Goal: Task Accomplishment & Management: Use online tool/utility

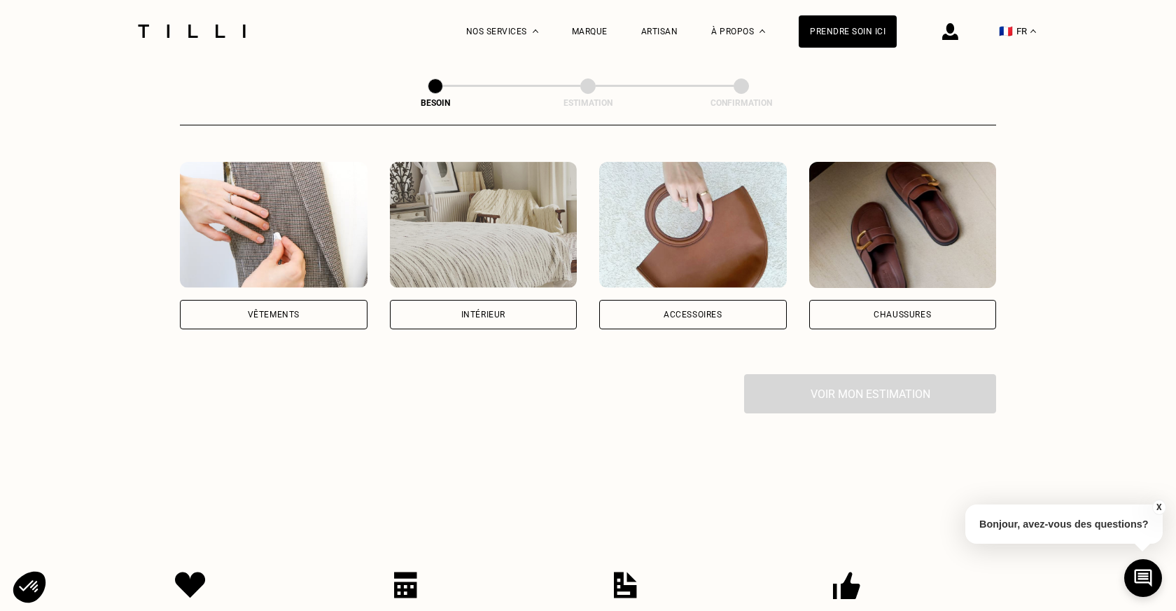
scroll to position [258, 0]
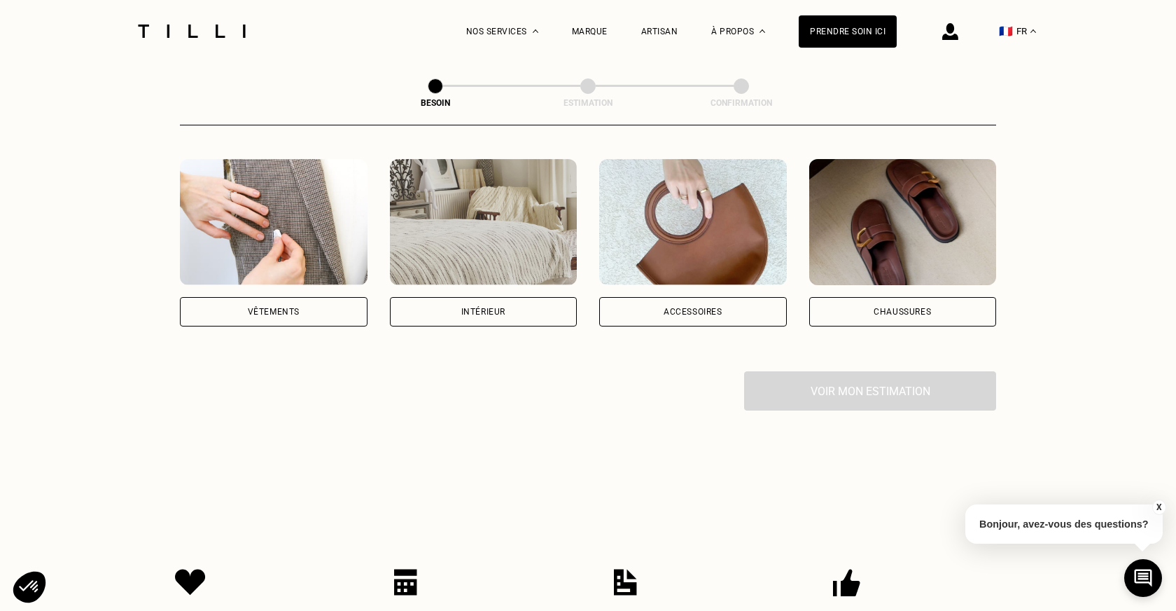
click at [728, 297] on div "Accessoires" at bounding box center [693, 311] width 188 height 29
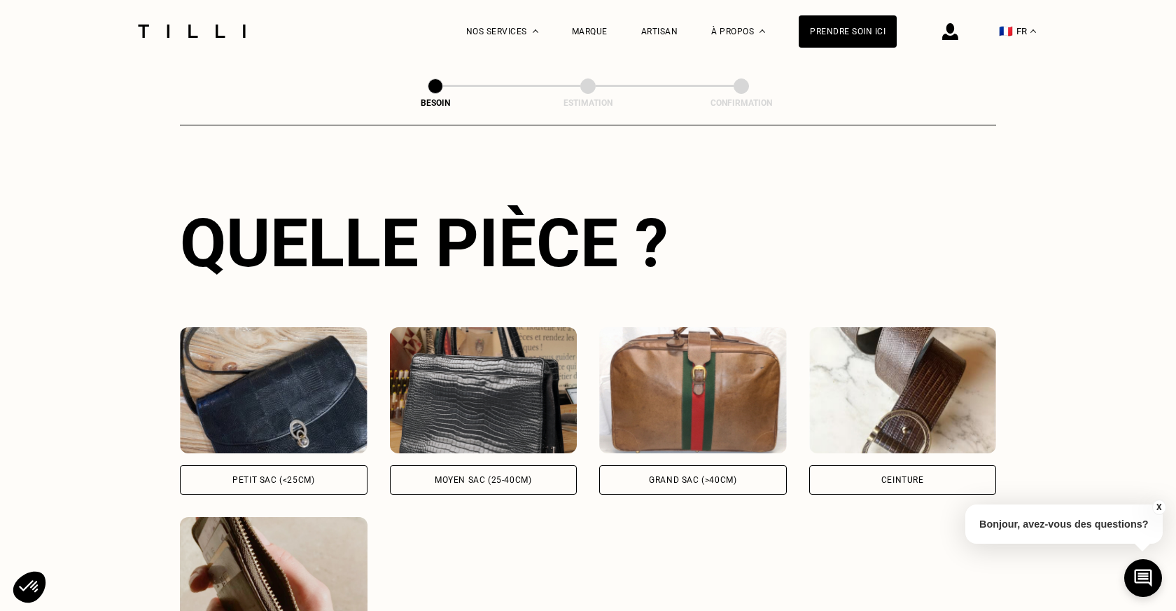
scroll to position [561, 0]
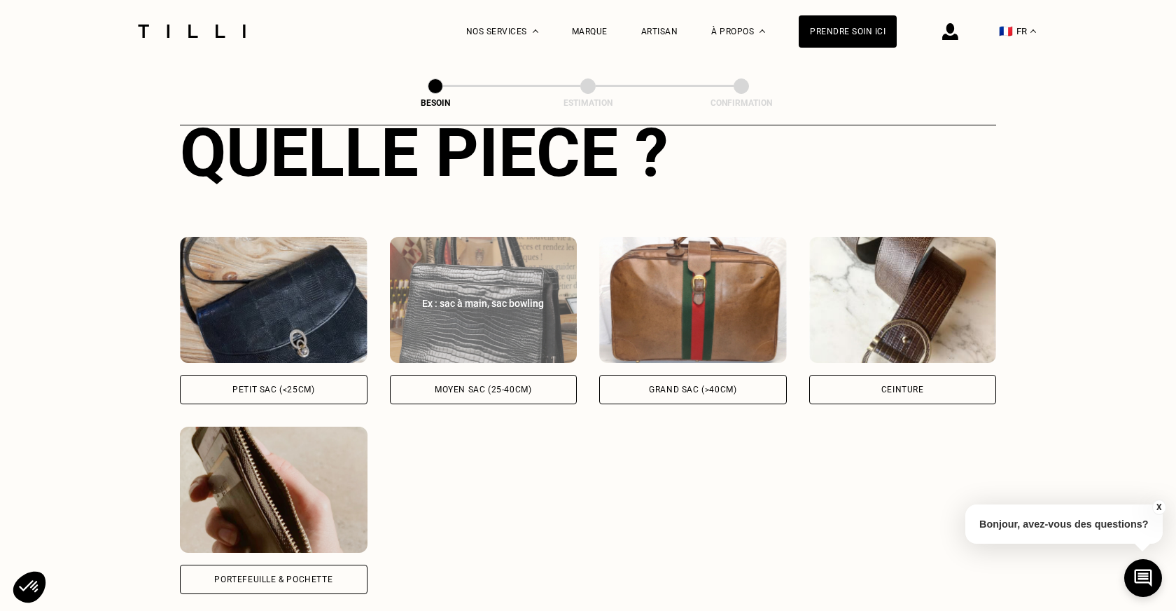
click at [520, 385] on div "Moyen sac (25-40cm)" at bounding box center [483, 389] width 97 height 8
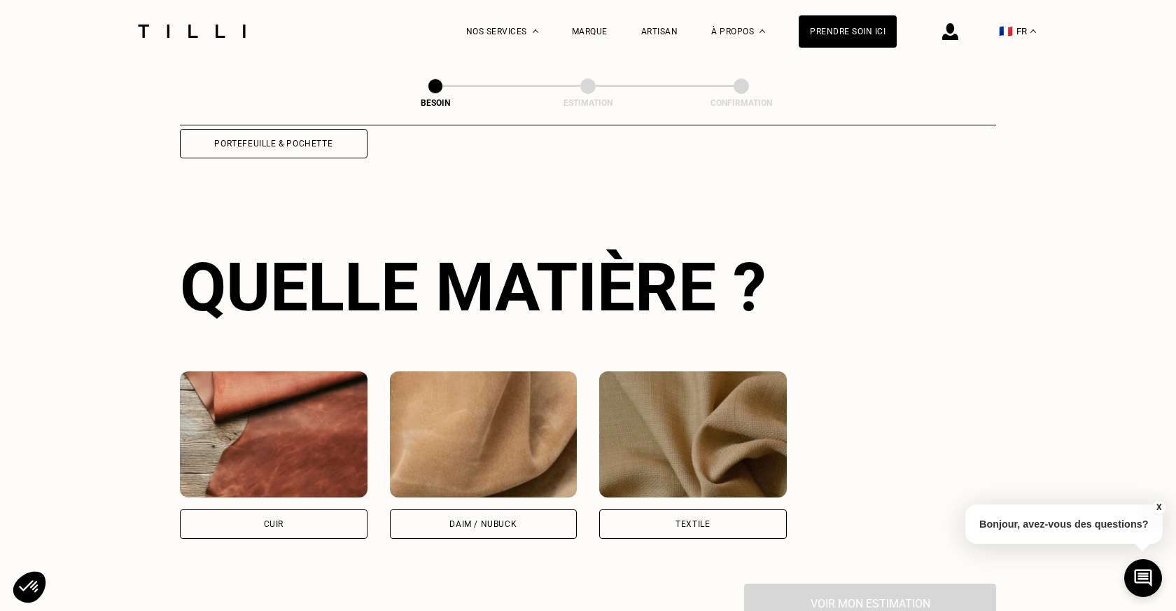
scroll to position [1026, 0]
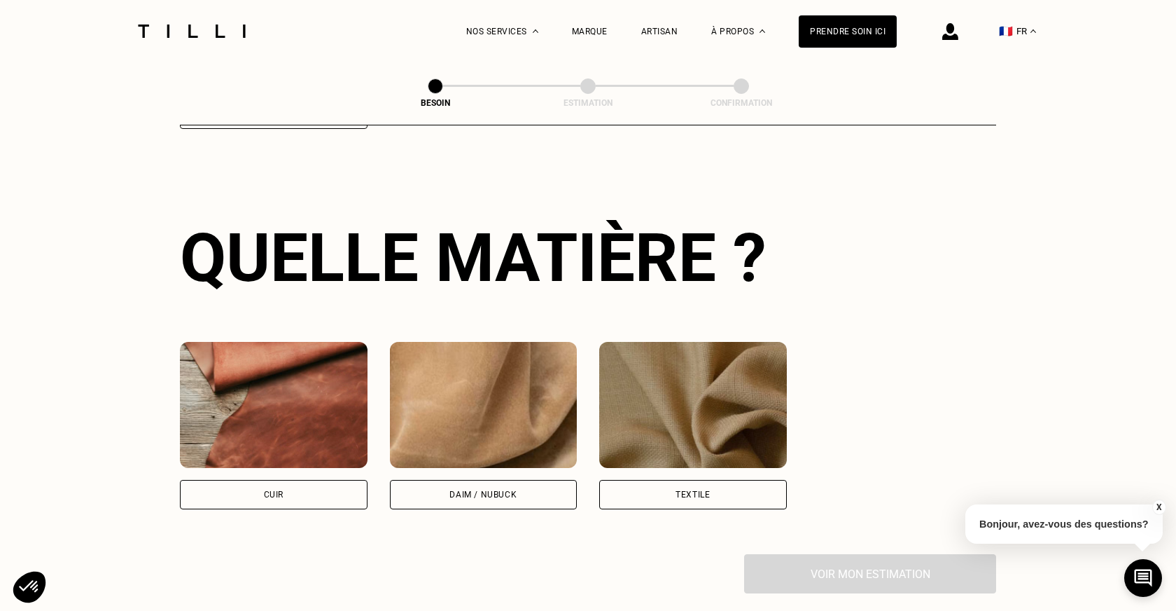
click at [326, 485] on div "Cuir" at bounding box center [274, 494] width 188 height 29
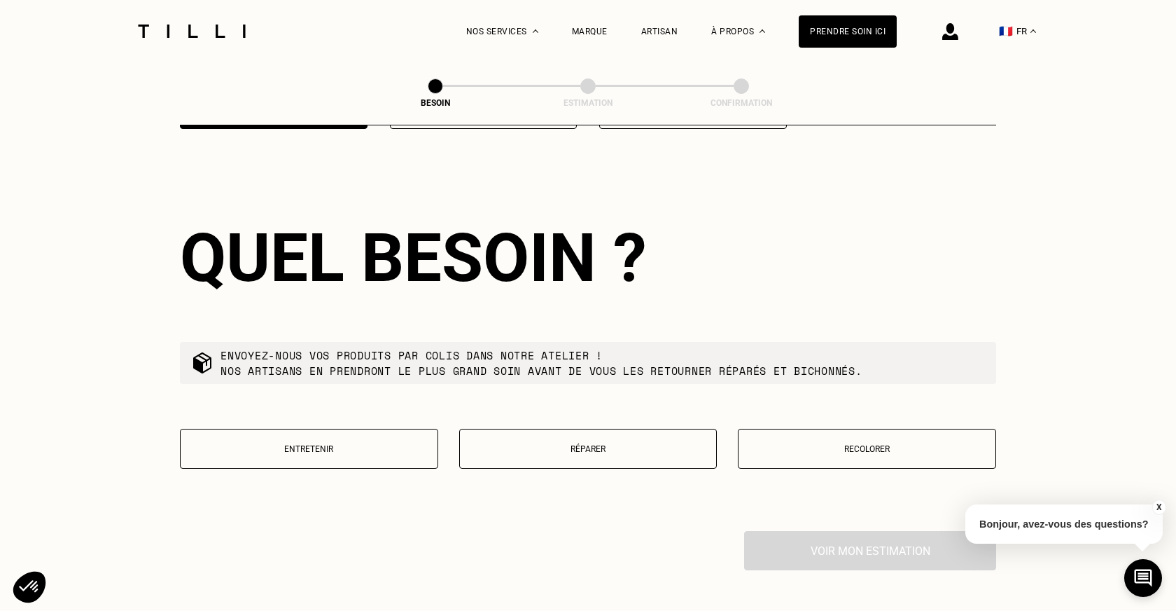
scroll to position [1408, 0]
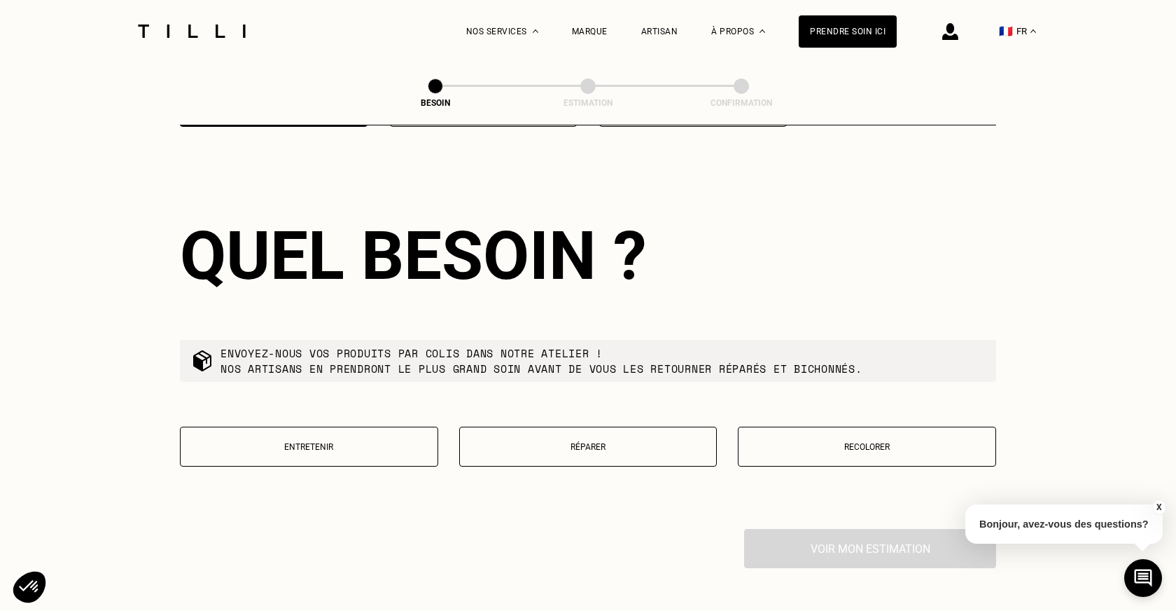
click at [536, 426] on button "Réparer" at bounding box center [588, 446] width 258 height 40
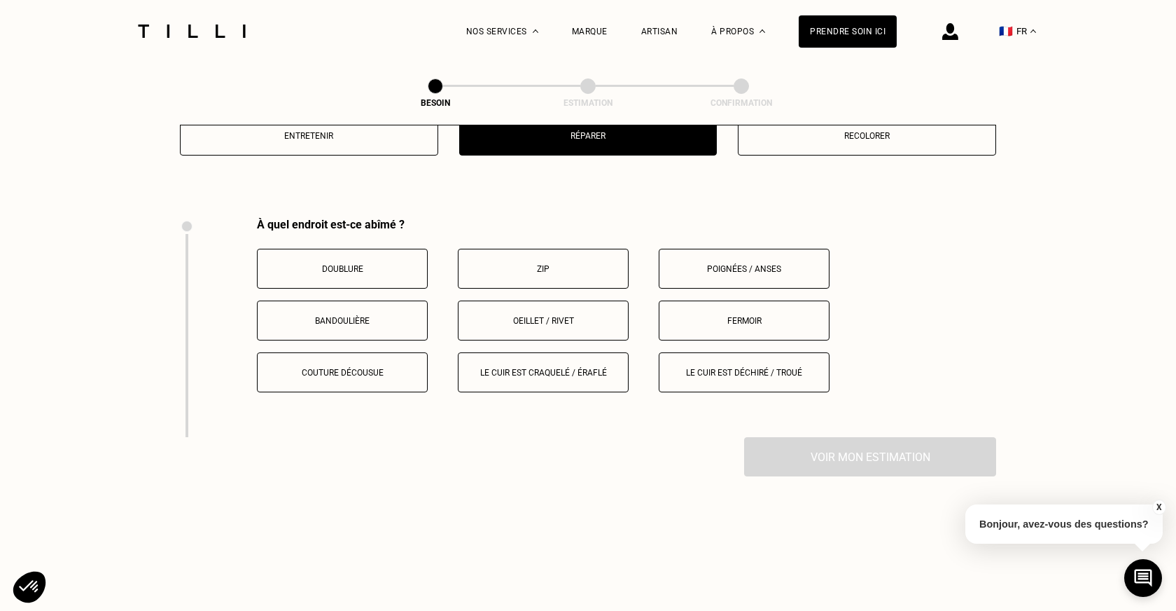
scroll to position [1765, 0]
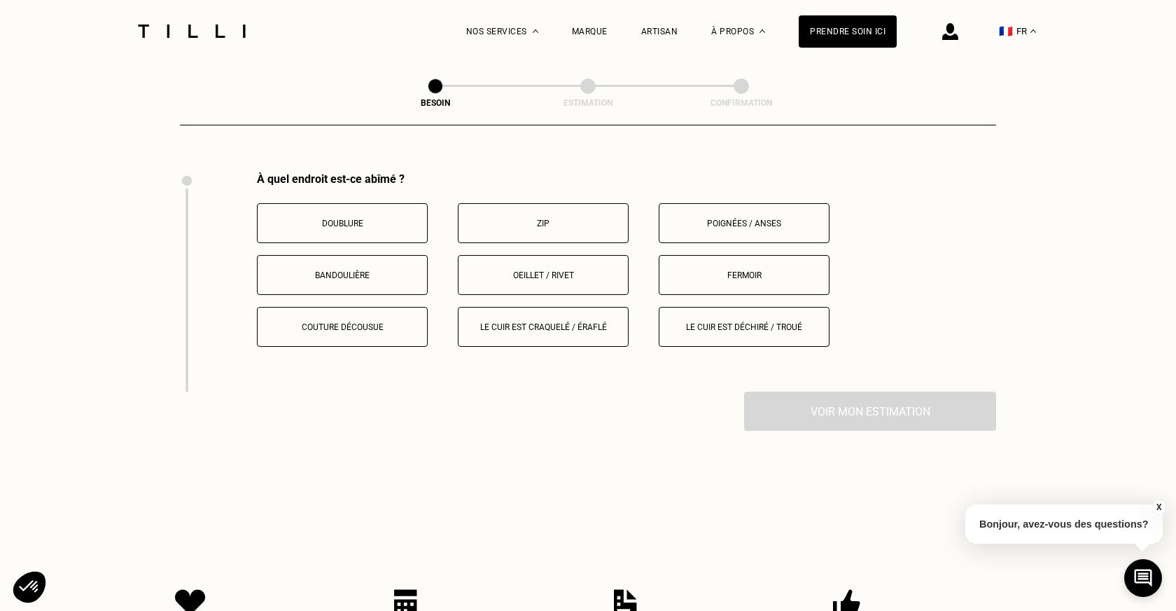
click at [547, 218] on p "Zip" at bounding box center [543, 223] width 155 height 10
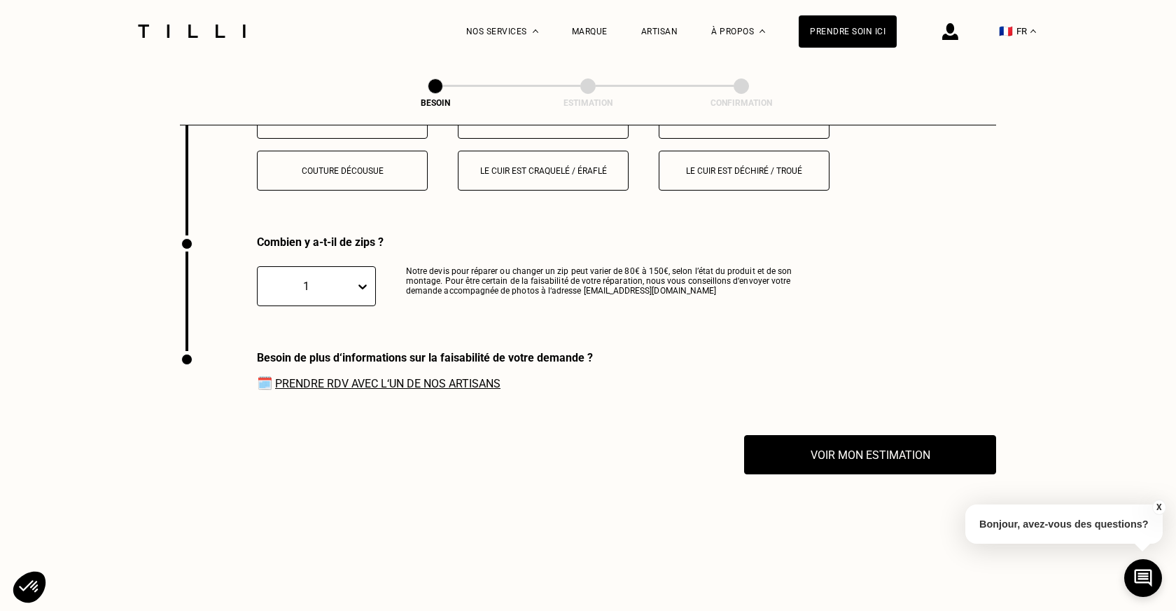
scroll to position [1921, 0]
click at [795, 438] on button "Voir mon estimation" at bounding box center [870, 453] width 277 height 43
click at [436, 376] on link "Prendre RDV avec l‘un de nos artisans" at bounding box center [387, 382] width 225 height 13
